Goal: Transaction & Acquisition: Purchase product/service

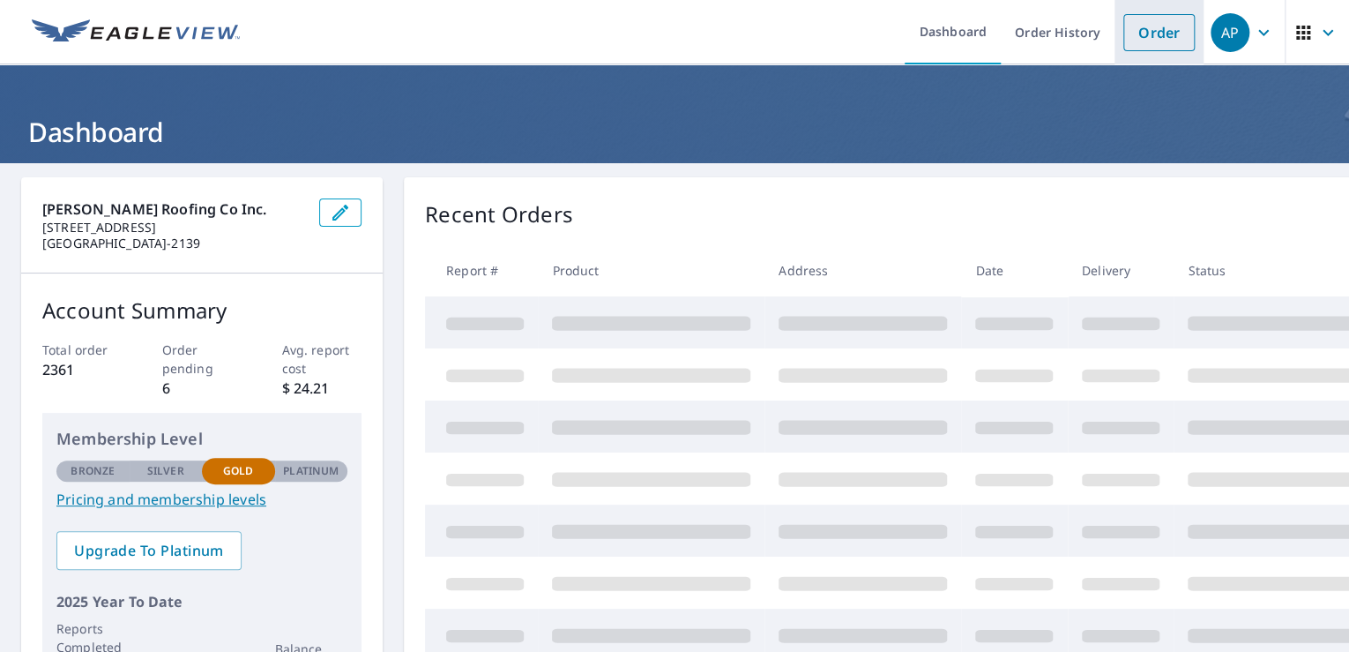
click at [1159, 27] on link "Order" at bounding box center [1159, 32] width 71 height 37
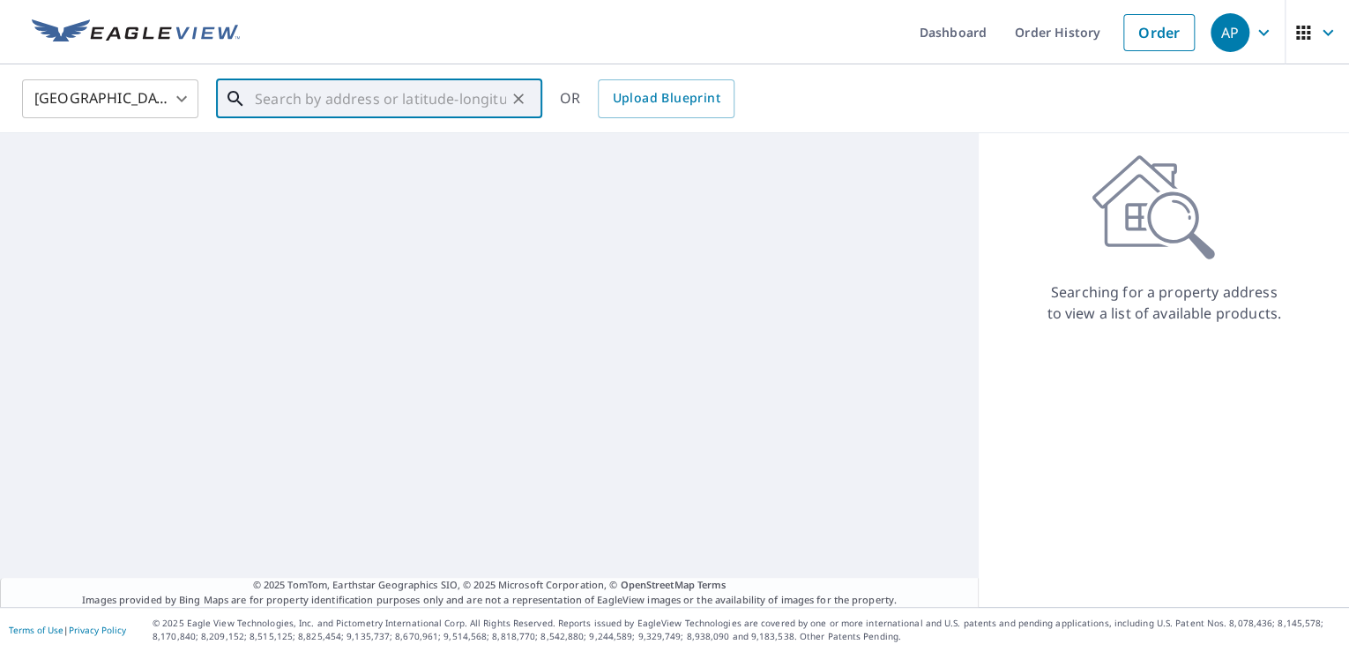
click at [320, 102] on input "text" at bounding box center [380, 98] width 251 height 49
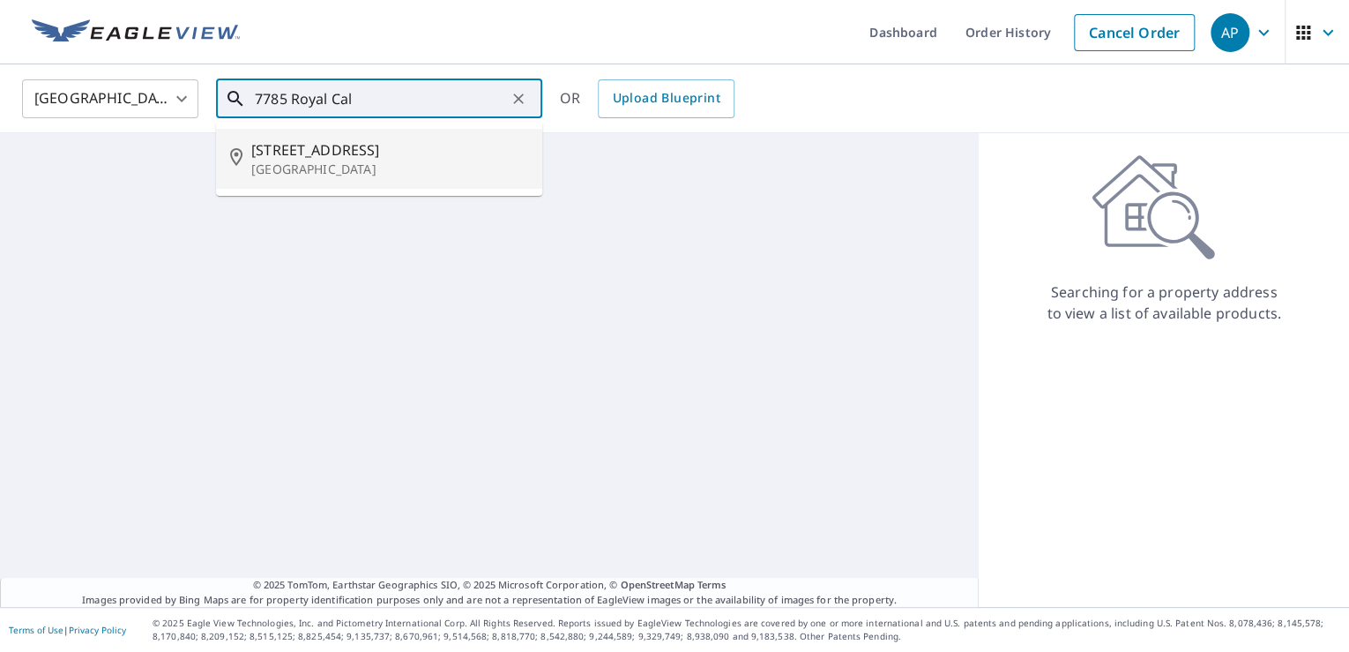
click at [331, 145] on span "[STREET_ADDRESS]" at bounding box center [389, 149] width 277 height 21
type input "[STREET_ADDRESS]"
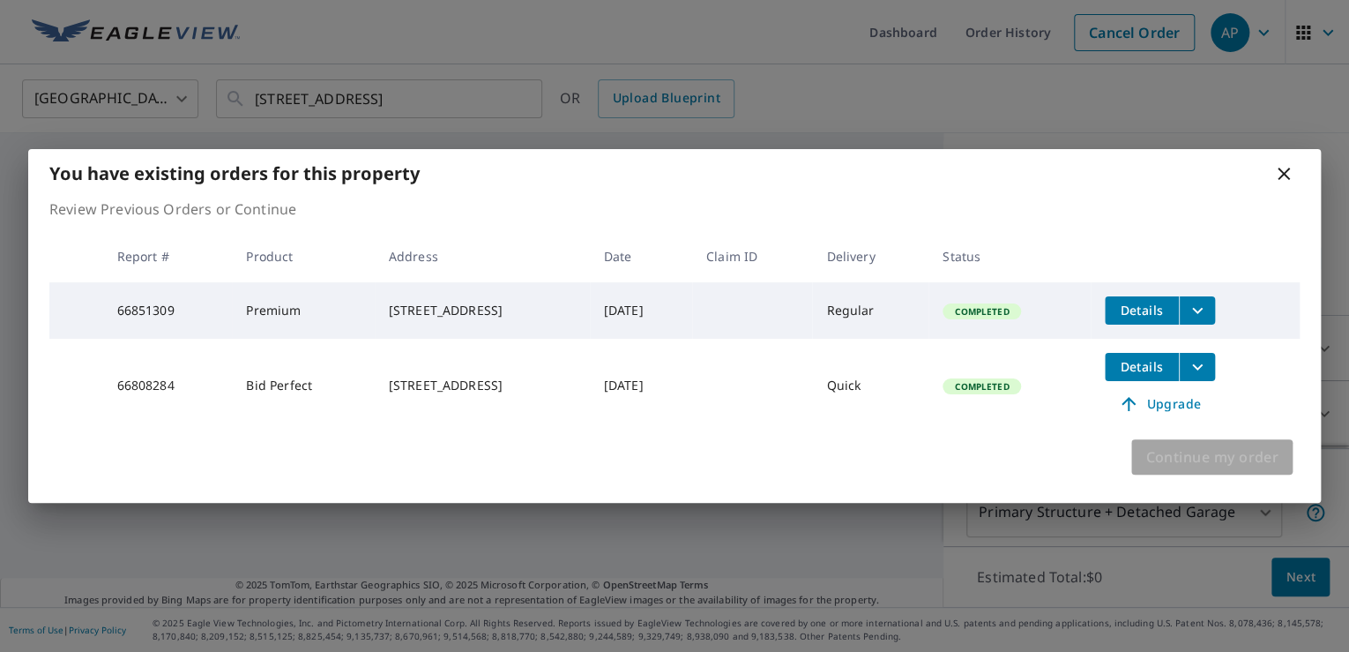
click at [1207, 466] on span "Continue my order" at bounding box center [1212, 457] width 133 height 25
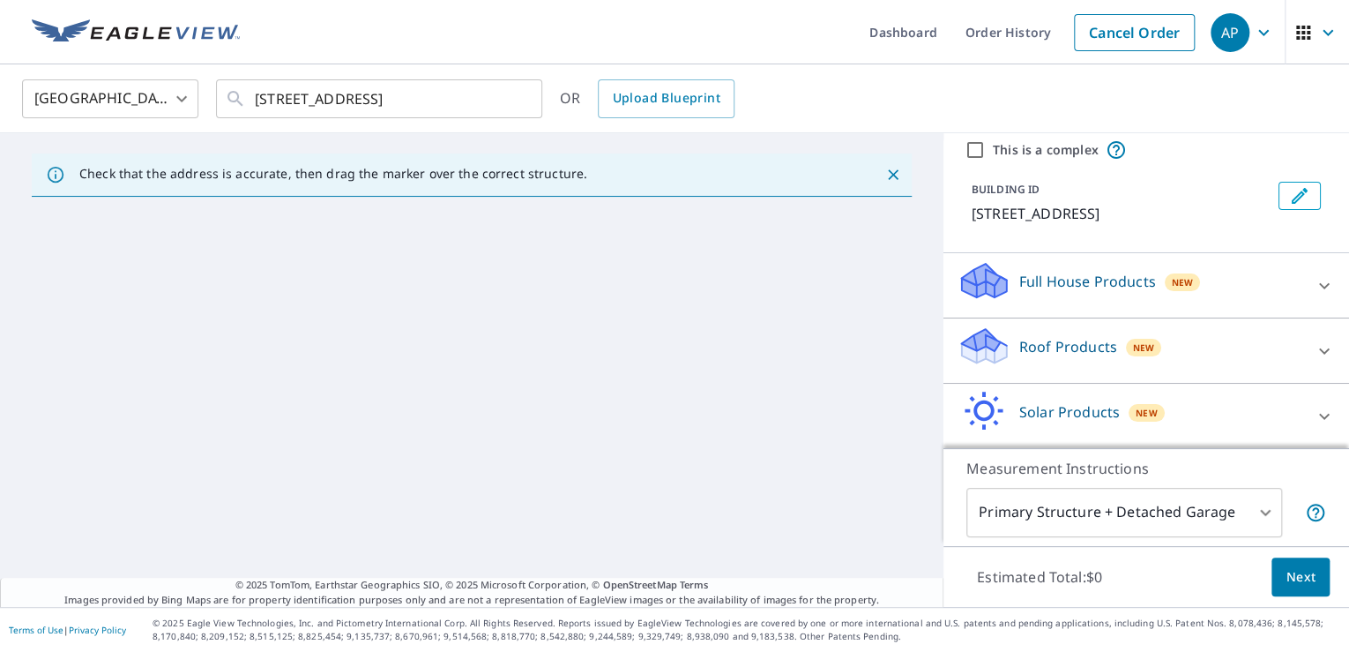
scroll to position [148, 0]
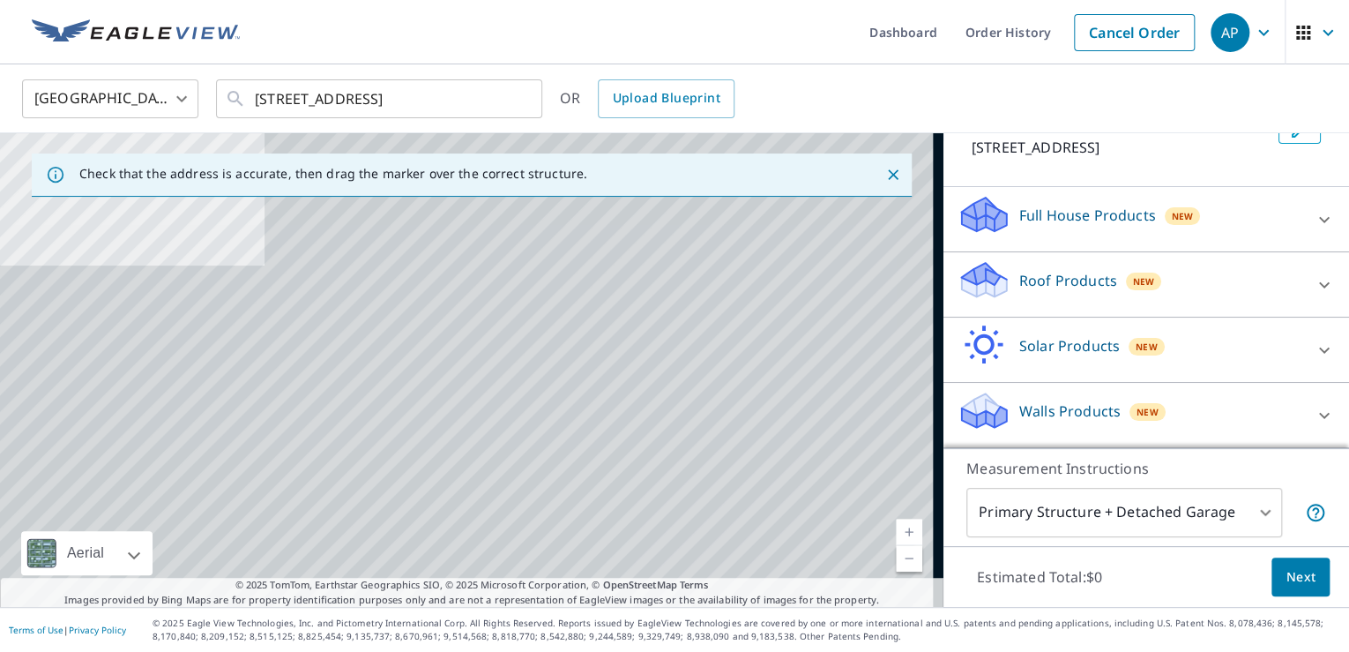
click at [1076, 286] on p "Roof Products" at bounding box center [1069, 280] width 98 height 21
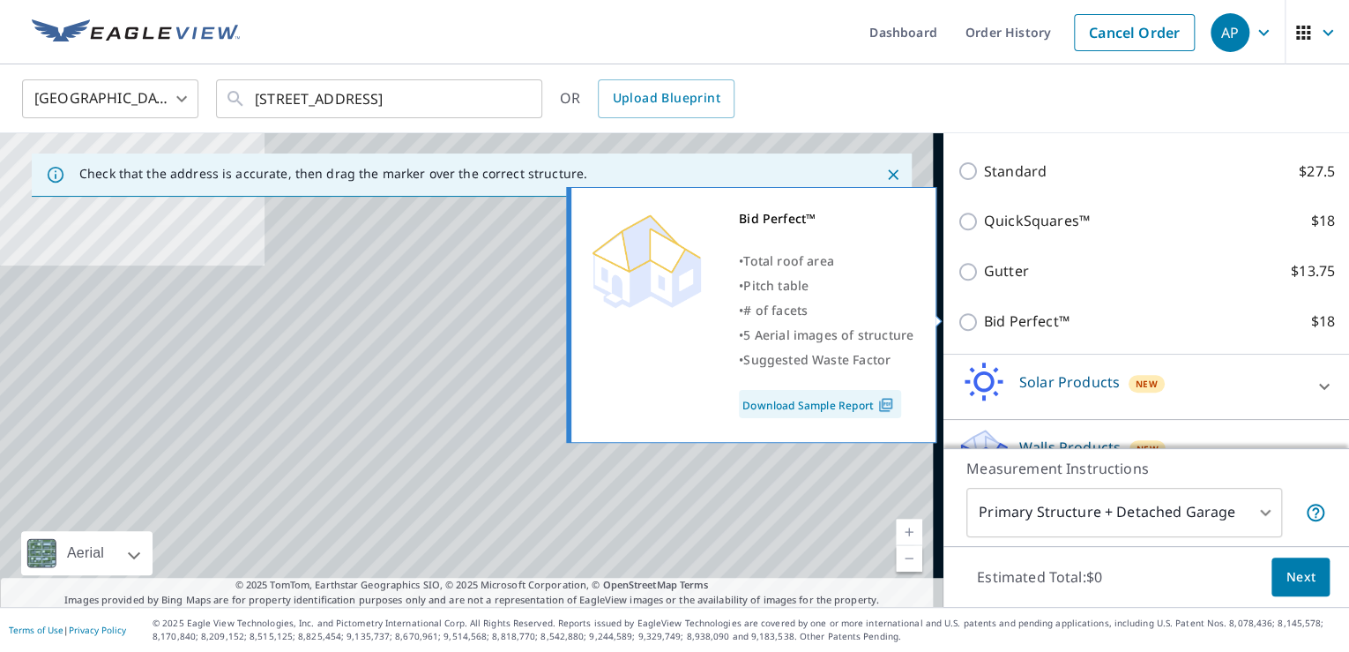
scroll to position [398, 0]
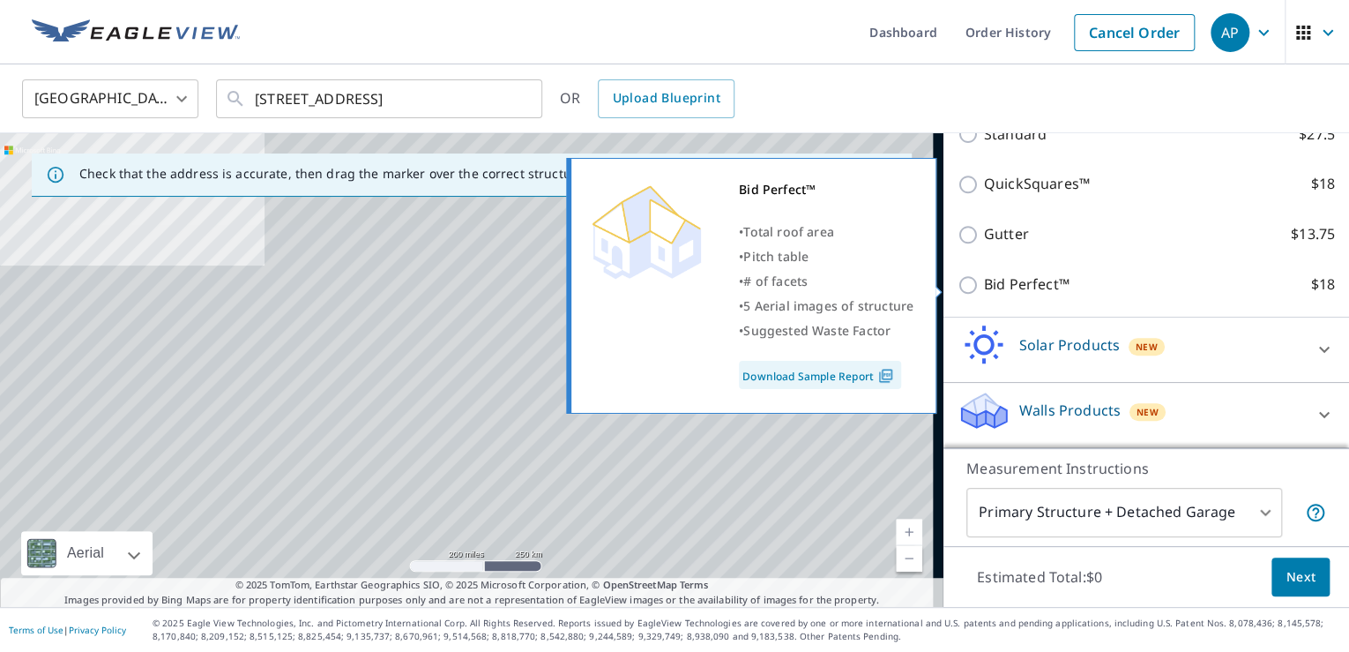
click at [958, 289] on input "Bid Perfect™ $18" at bounding box center [971, 284] width 26 height 21
checkbox input "true"
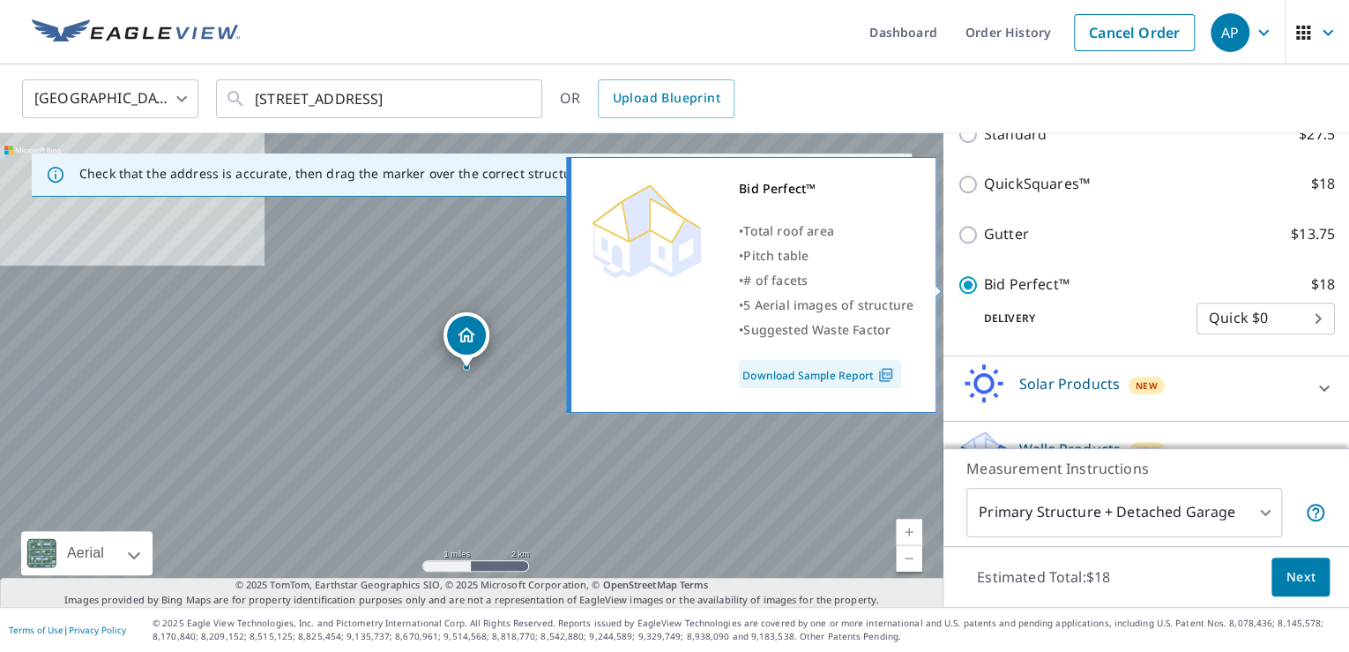
scroll to position [416, 0]
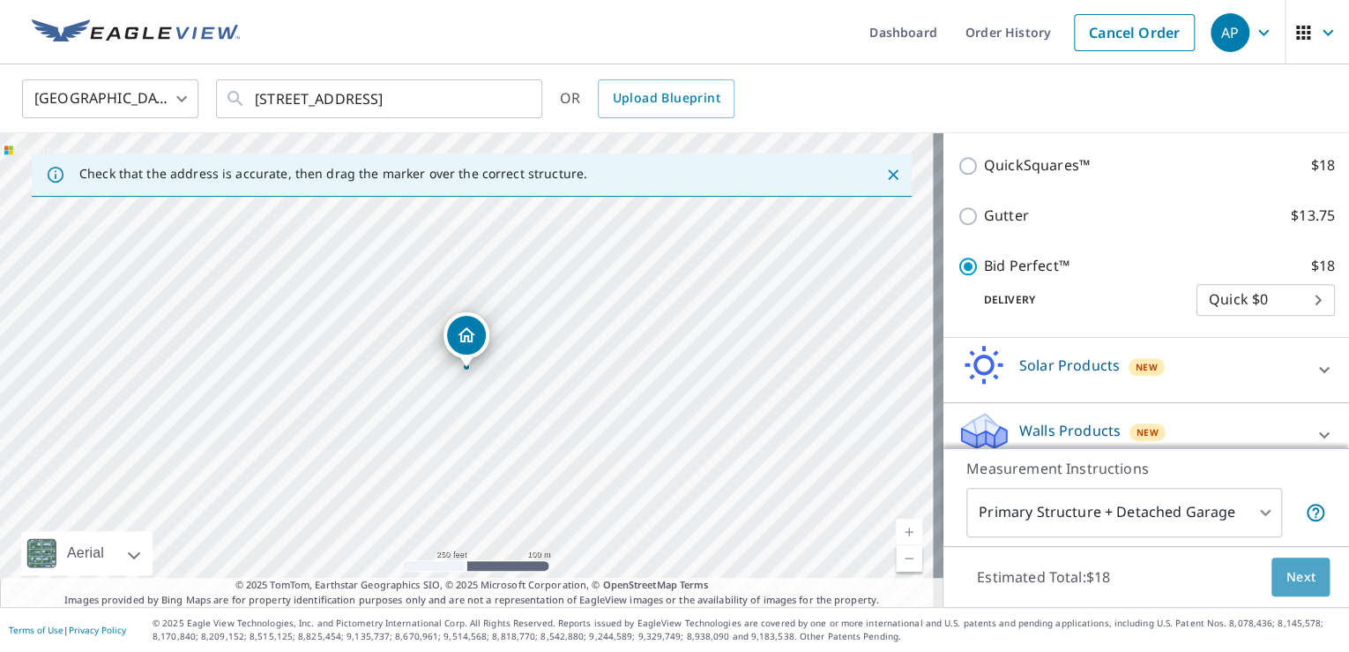
click at [1302, 571] on span "Next" at bounding box center [1301, 577] width 30 height 22
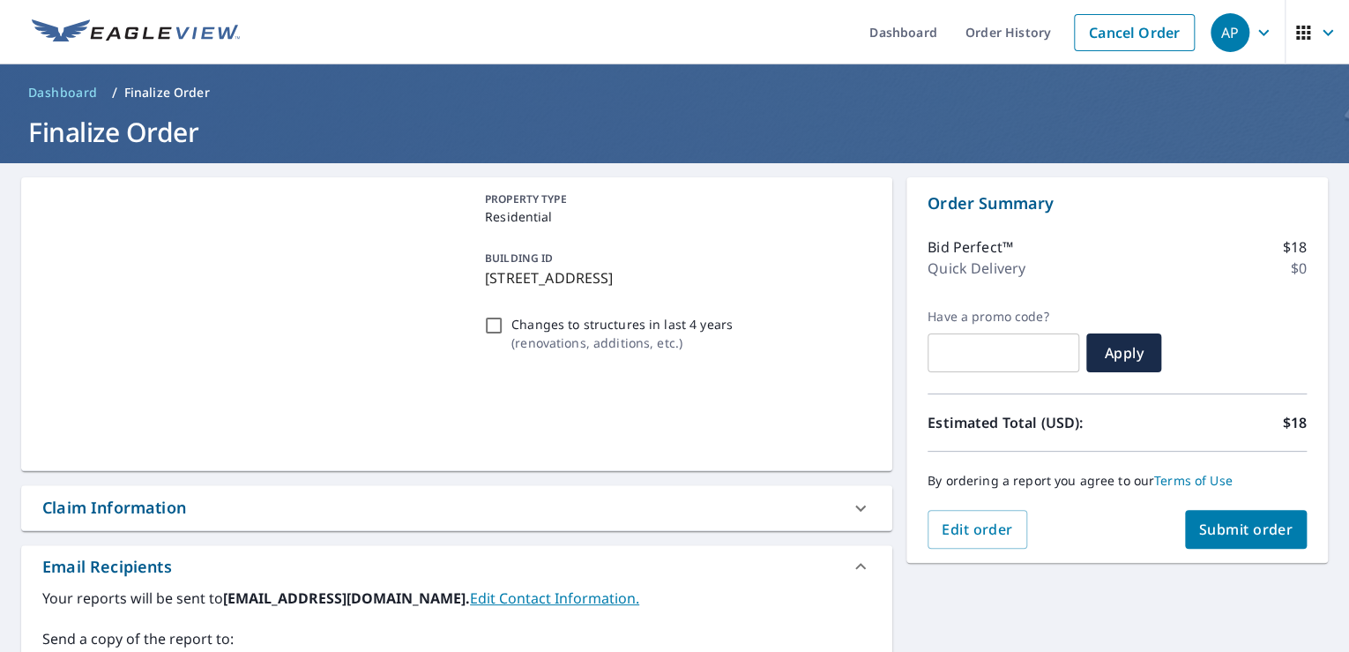
click at [1235, 528] on span "Submit order" at bounding box center [1247, 529] width 94 height 19
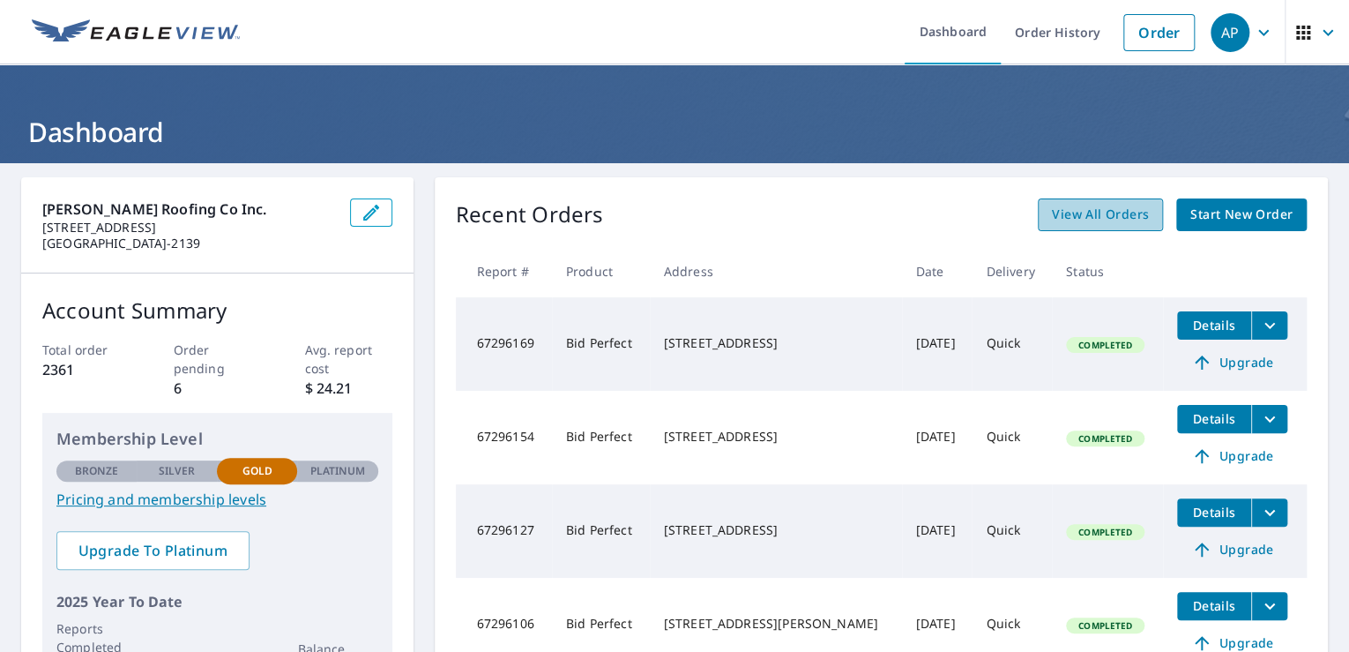
click at [1082, 215] on span "View All Orders" at bounding box center [1100, 215] width 97 height 22
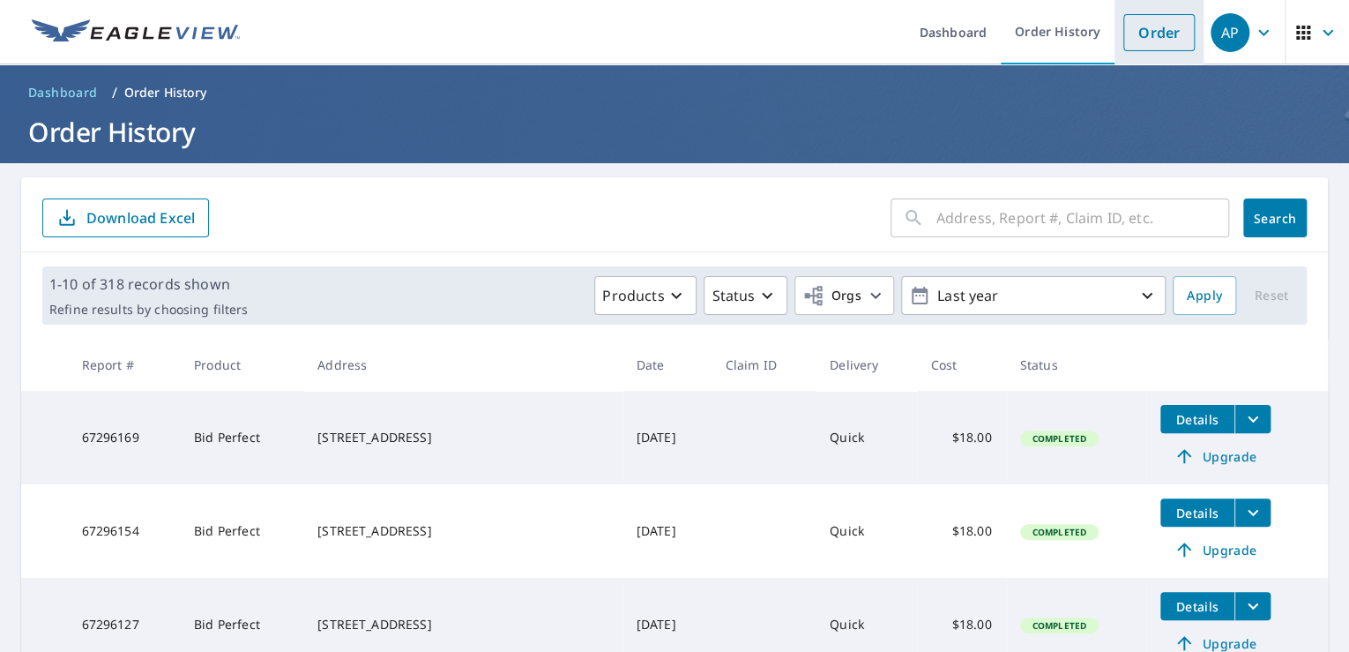
click at [1145, 17] on link "Order" at bounding box center [1159, 32] width 71 height 37
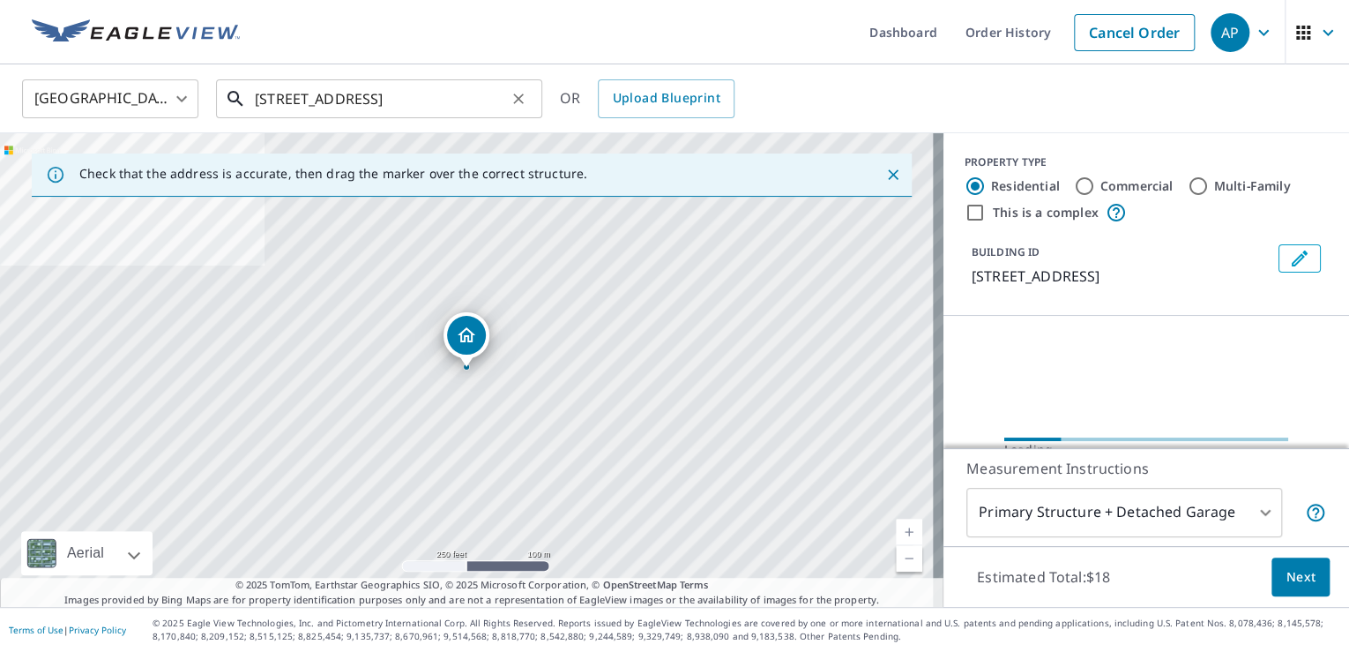
click at [415, 93] on input "[STREET_ADDRESS]" at bounding box center [380, 98] width 251 height 49
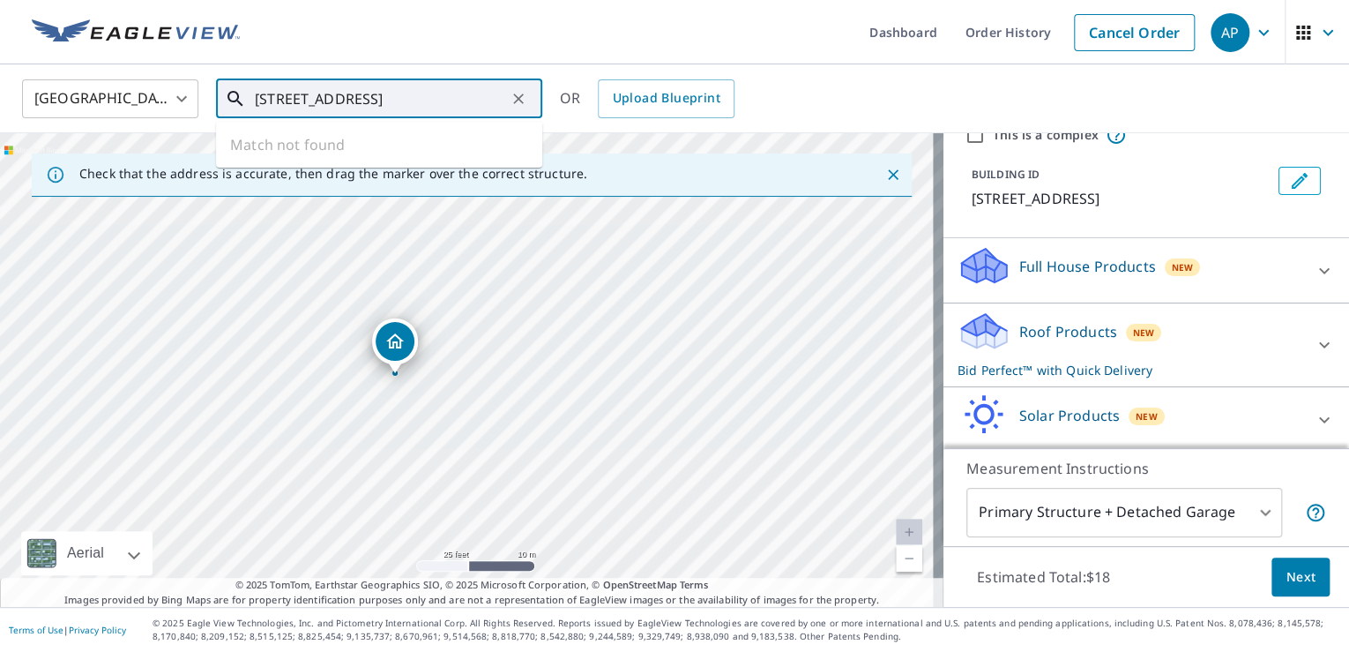
scroll to position [167, 0]
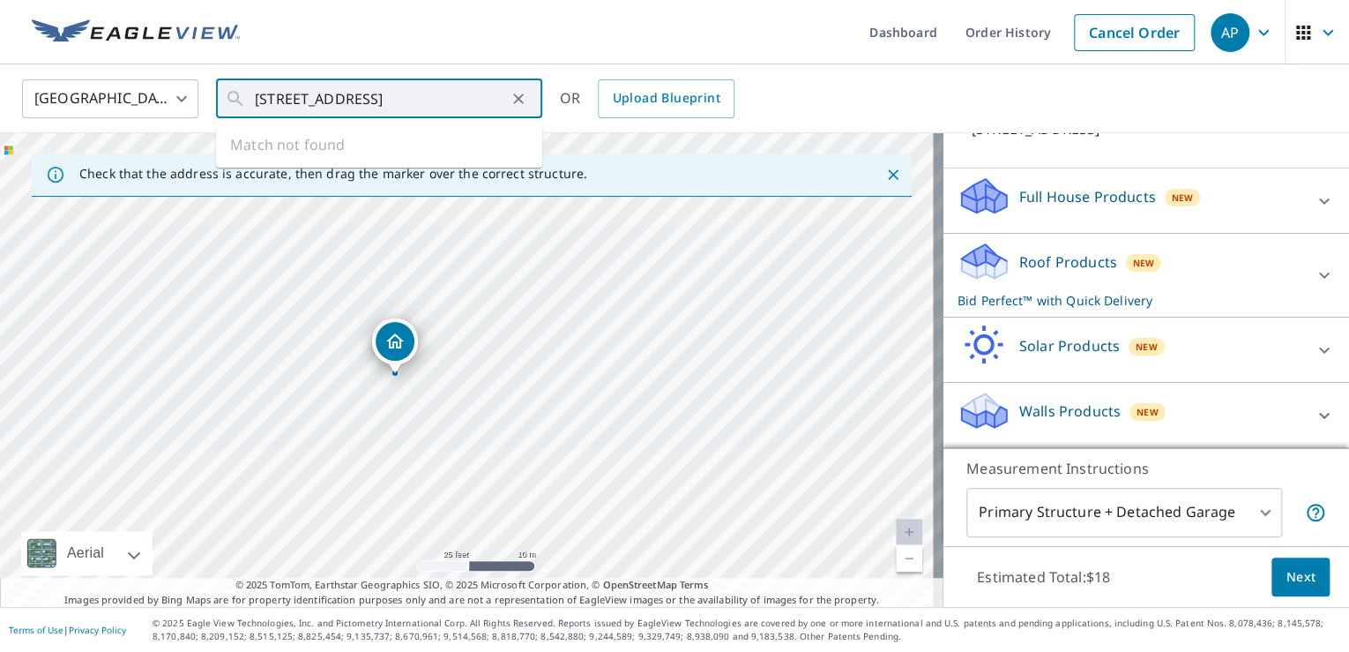
click at [1207, 268] on div "Roof Products New Bid Perfect™ with Quick Delivery" at bounding box center [1131, 275] width 346 height 69
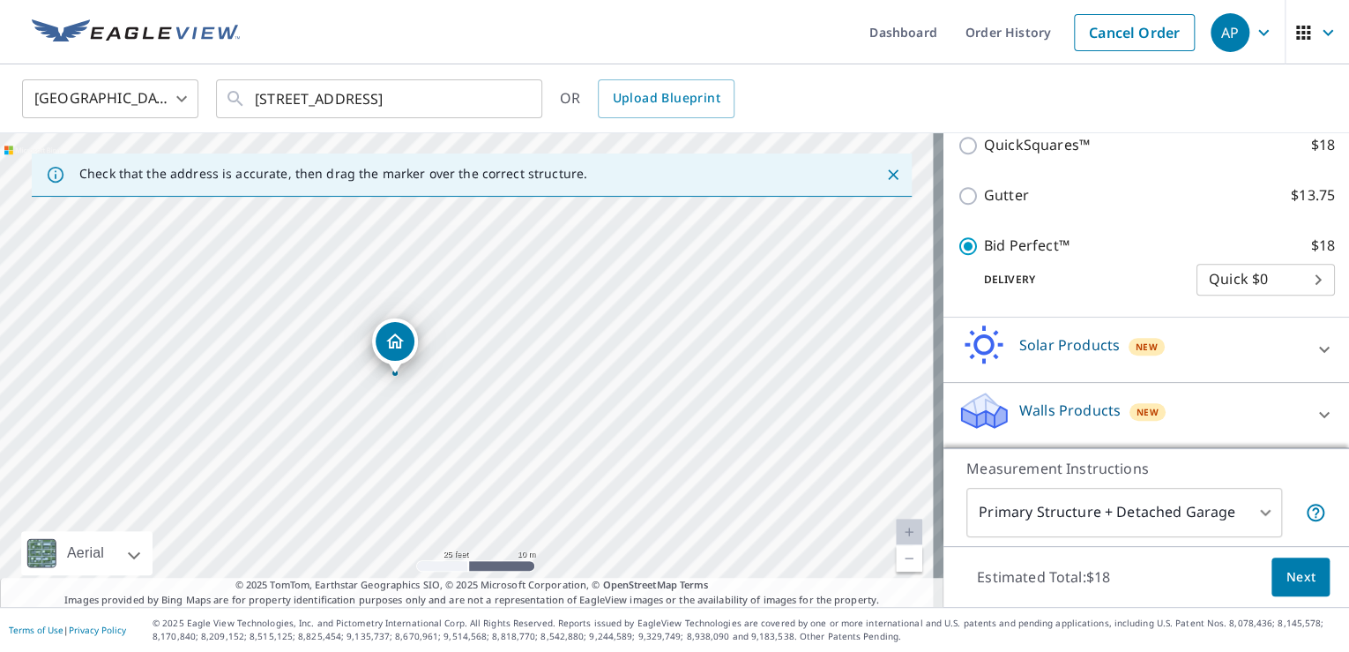
scroll to position [455, 0]
click at [1298, 578] on span "Next" at bounding box center [1301, 577] width 30 height 22
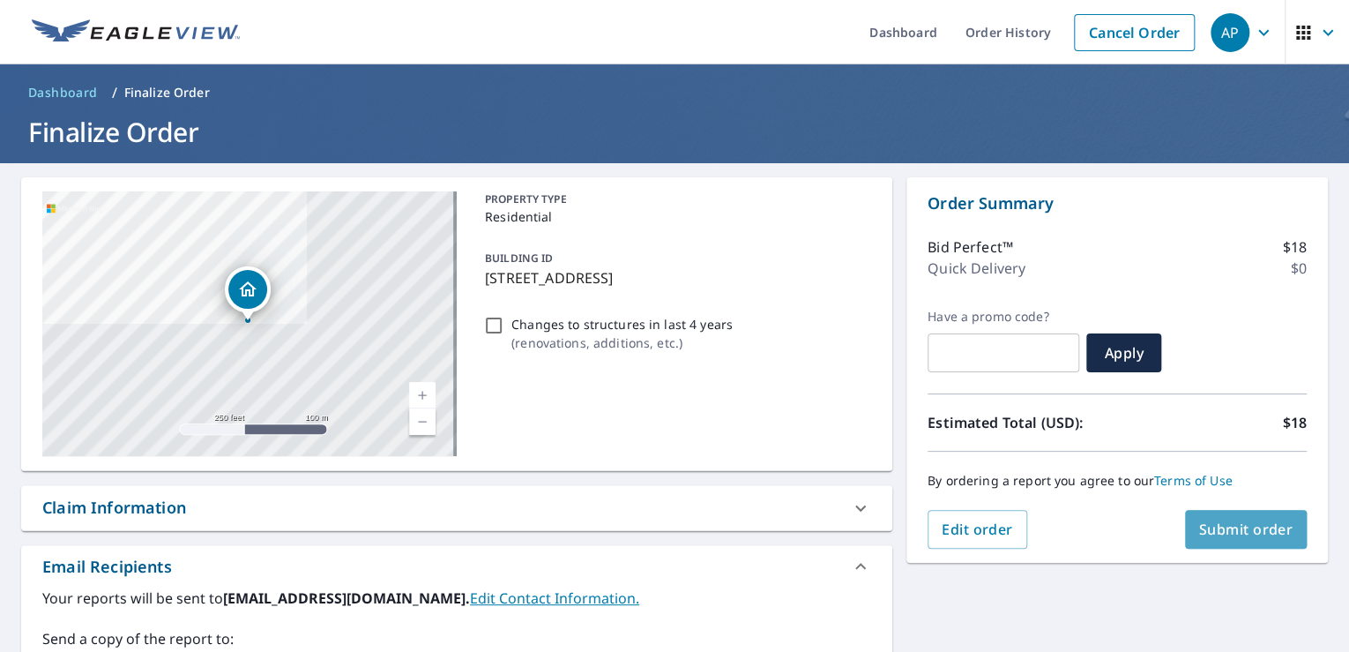
click at [1224, 526] on span "Submit order" at bounding box center [1247, 529] width 94 height 19
checkbox input "true"
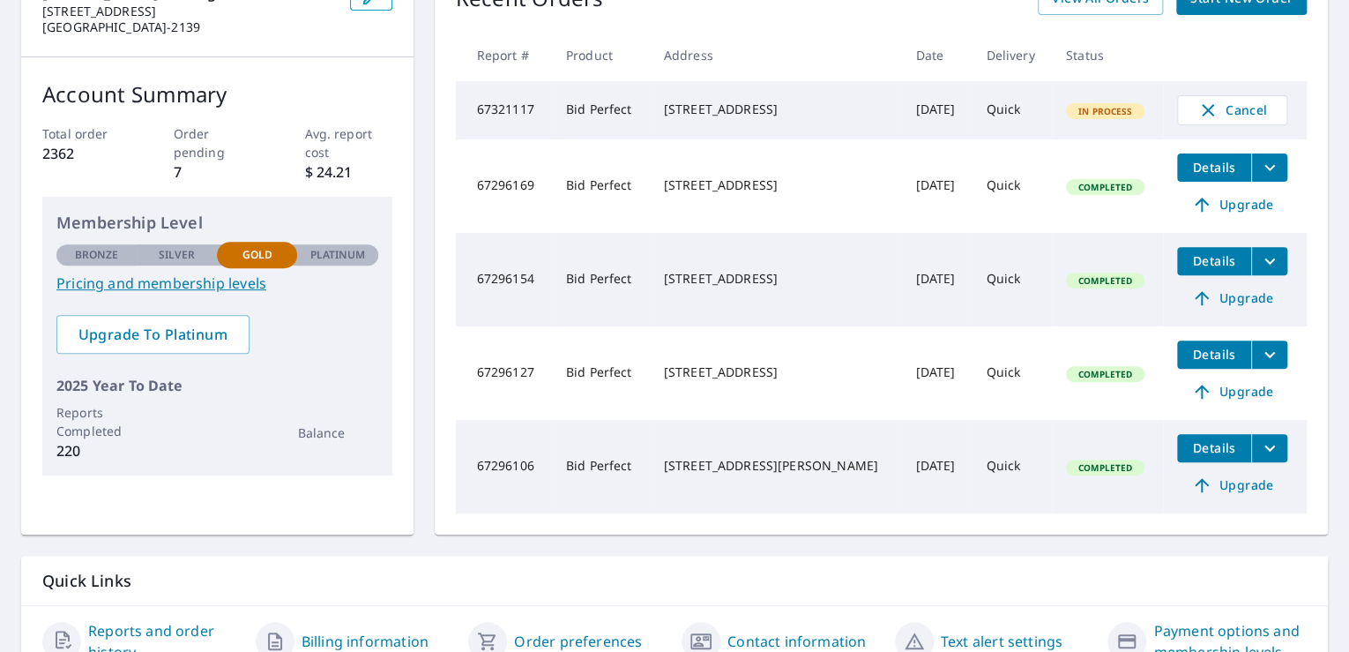
scroll to position [304, 0]
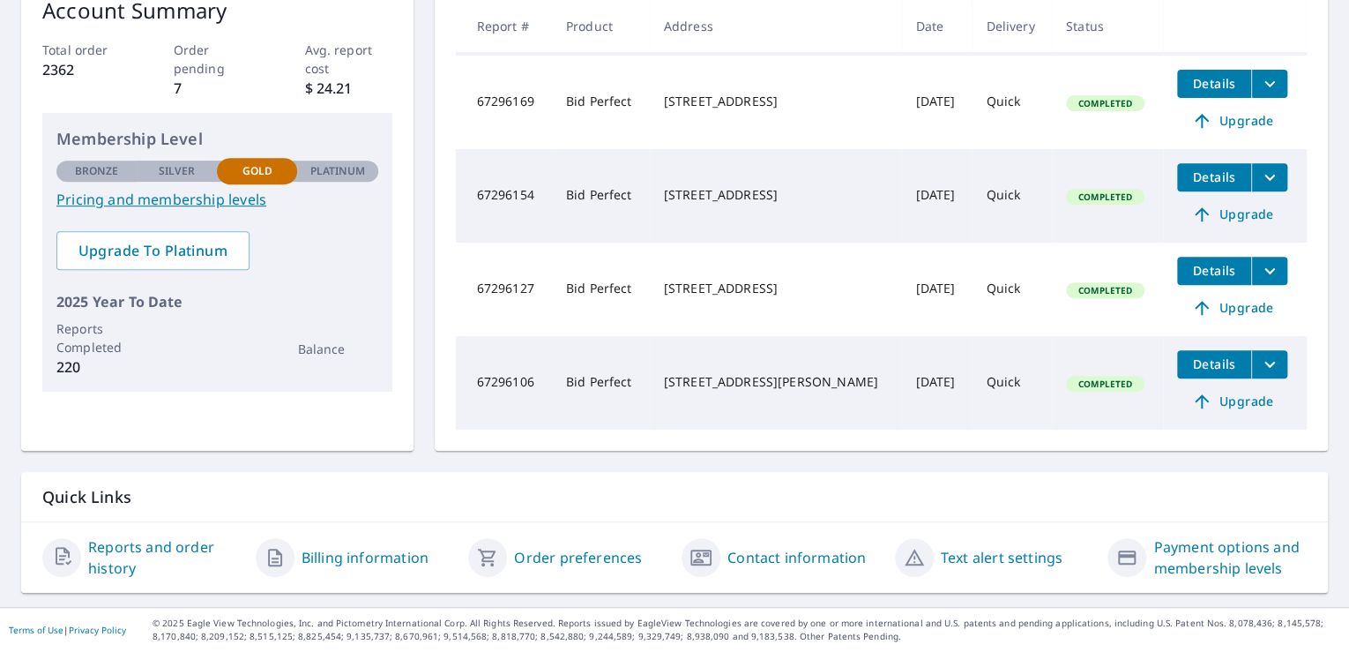
click at [181, 193] on link "Pricing and membership levels" at bounding box center [217, 199] width 322 height 21
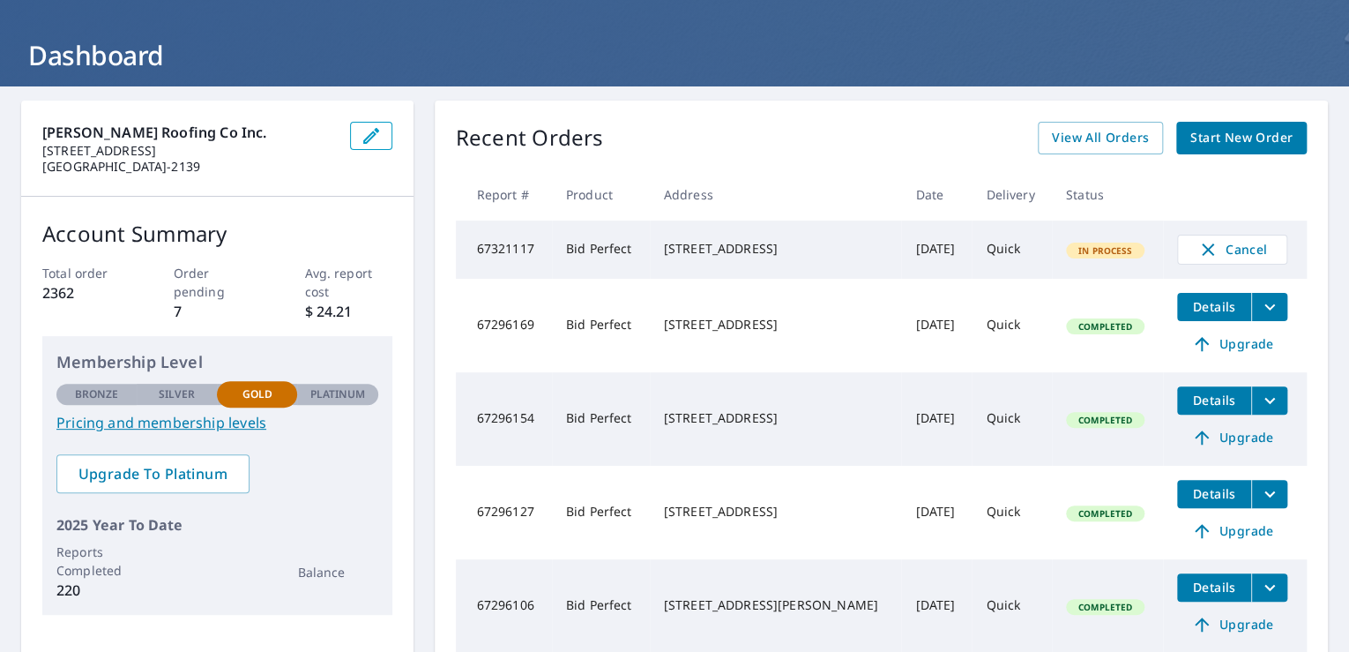
scroll to position [0, 0]
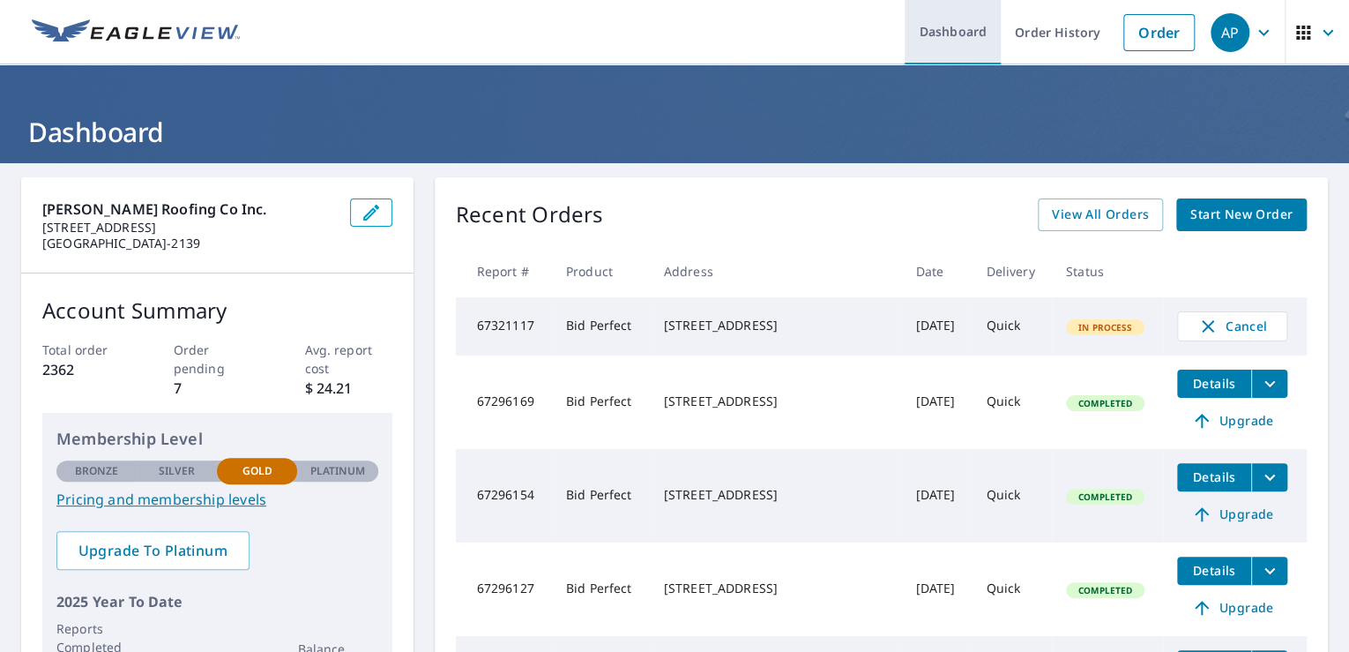
click at [945, 26] on link "Dashboard" at bounding box center [953, 32] width 96 height 64
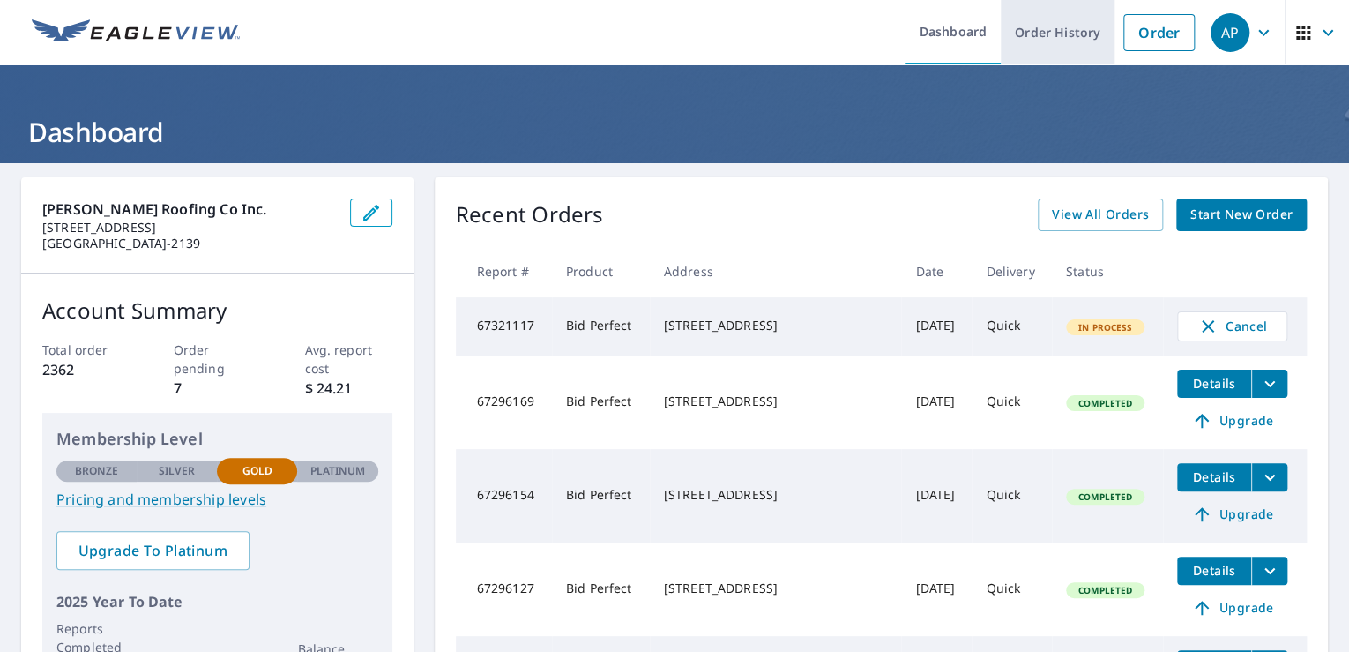
click at [1051, 31] on link "Order History" at bounding box center [1058, 32] width 114 height 64
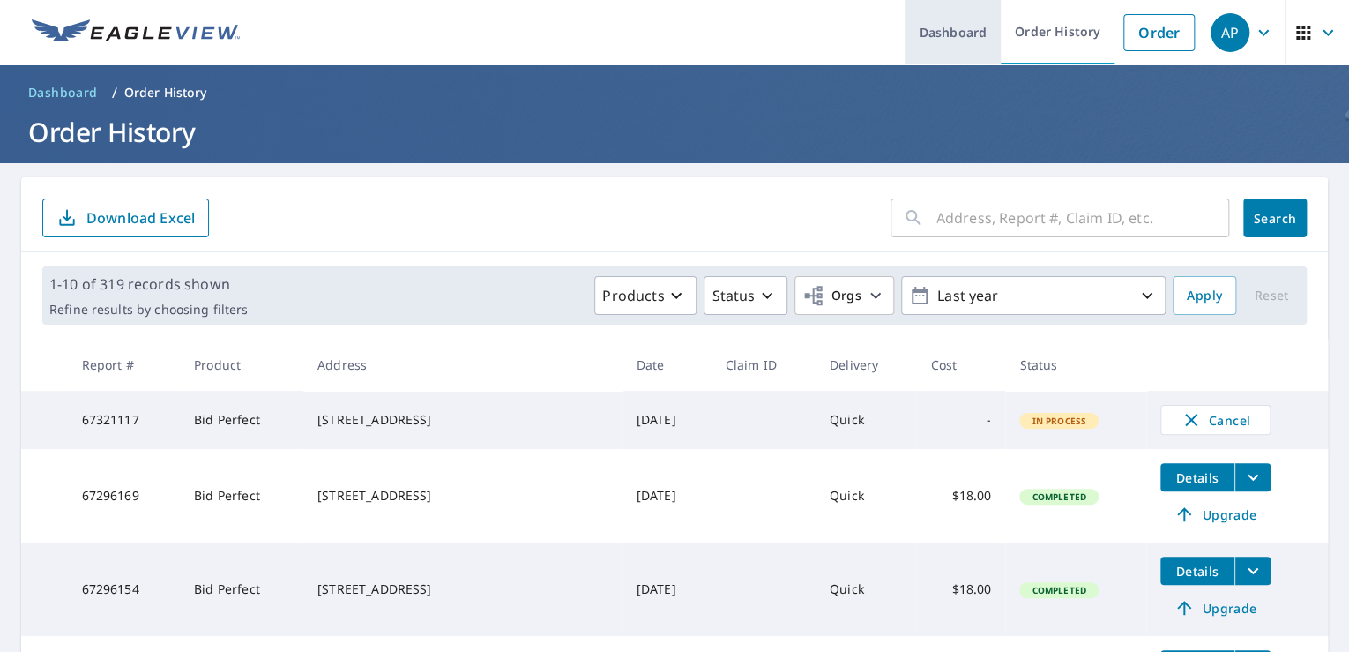
click at [961, 28] on link "Dashboard" at bounding box center [953, 32] width 96 height 64
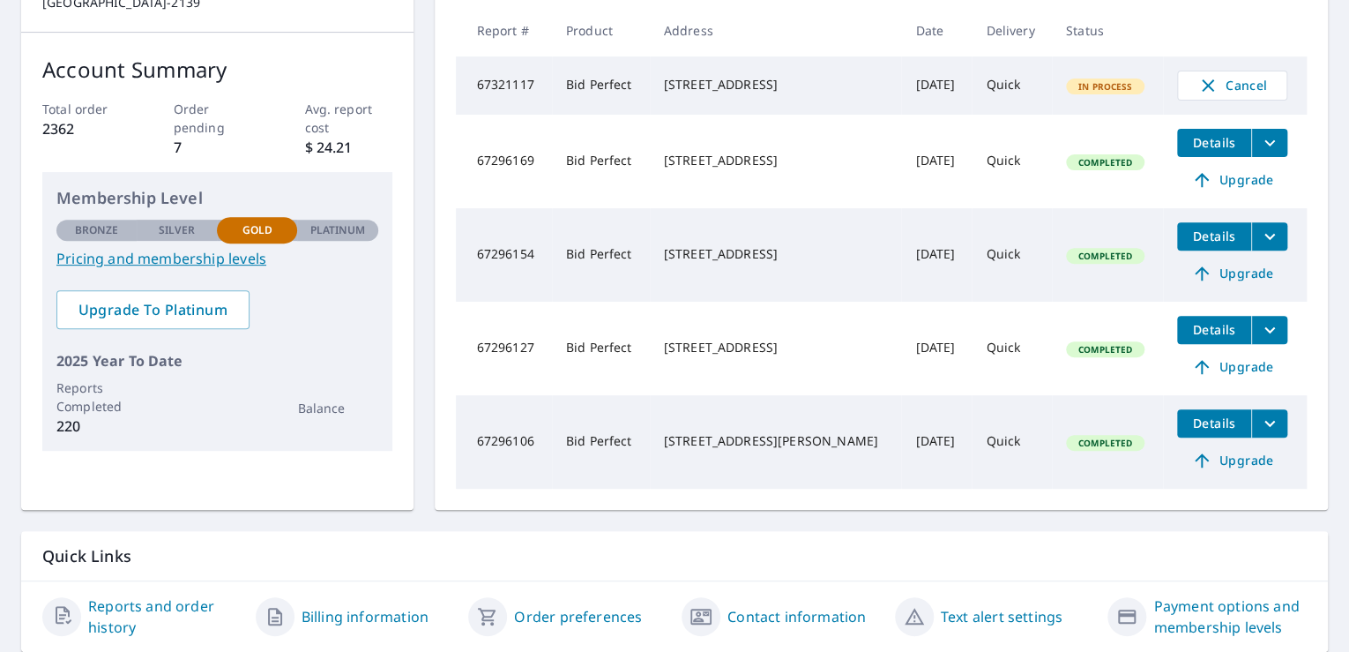
scroll to position [163, 0]
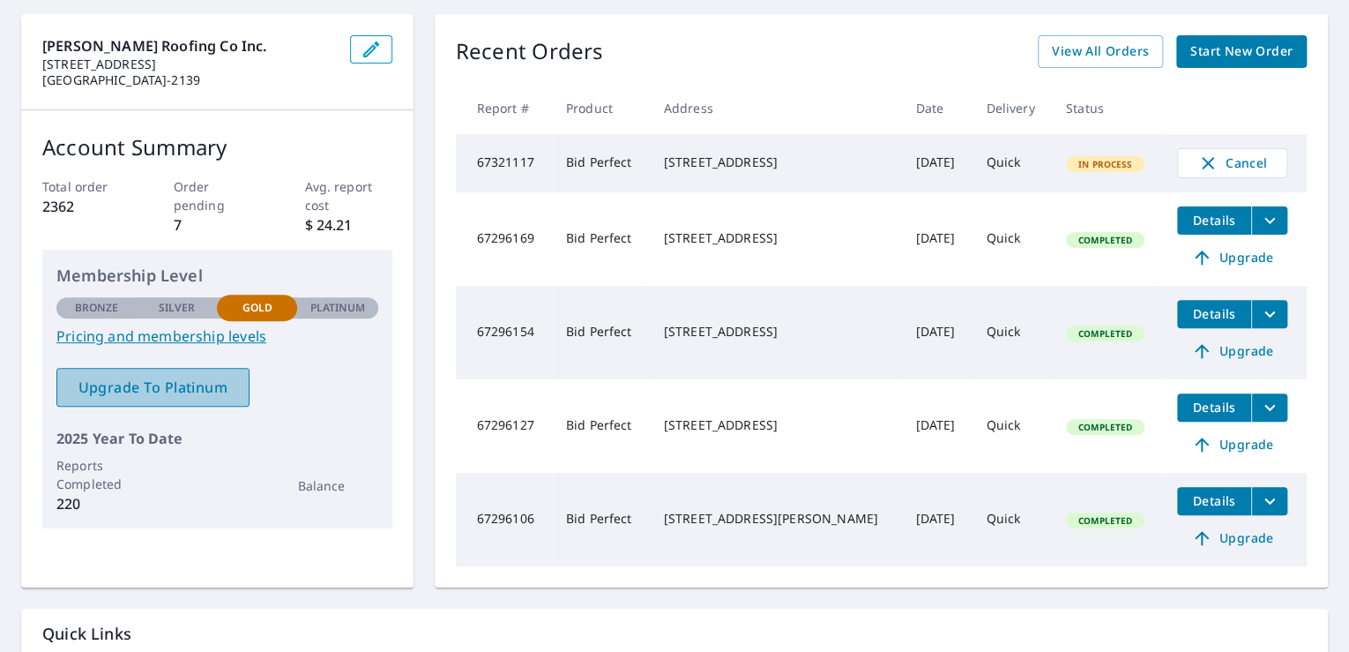
click at [226, 387] on span "Upgrade To Platinum" at bounding box center [153, 386] width 165 height 19
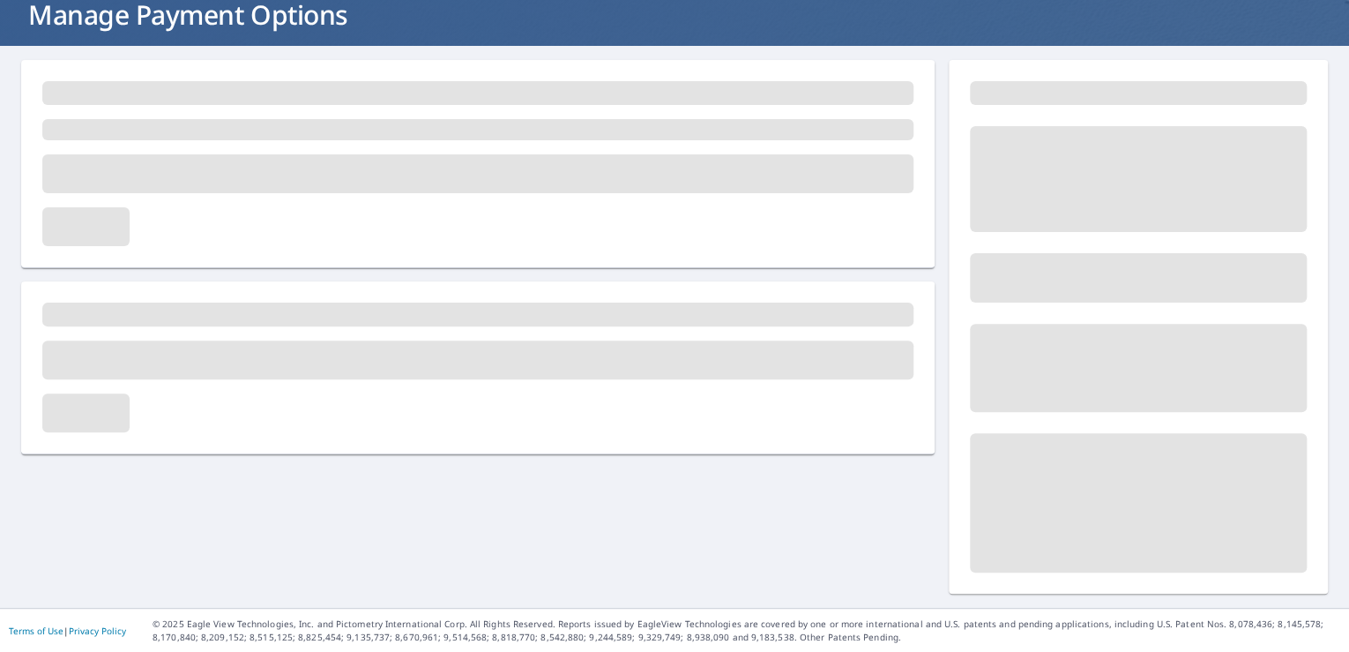
scroll to position [115, 0]
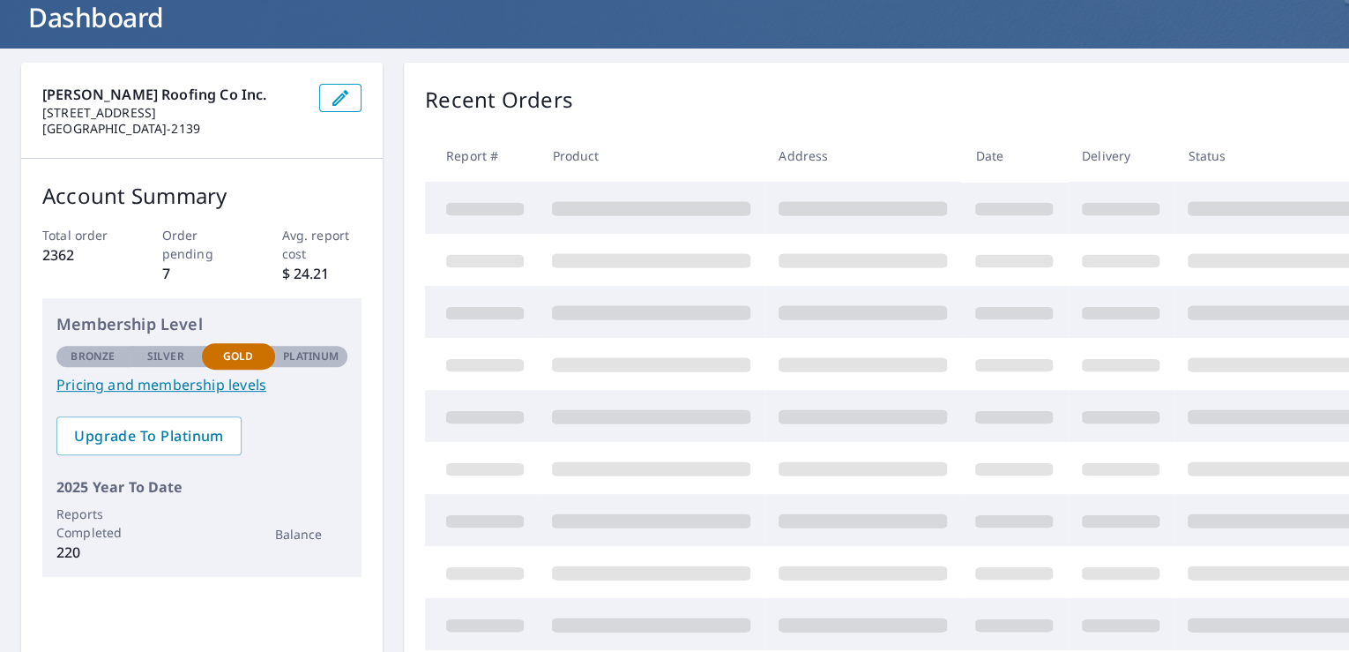
scroll to position [163, 0]
